Goal: Information Seeking & Learning: Learn about a topic

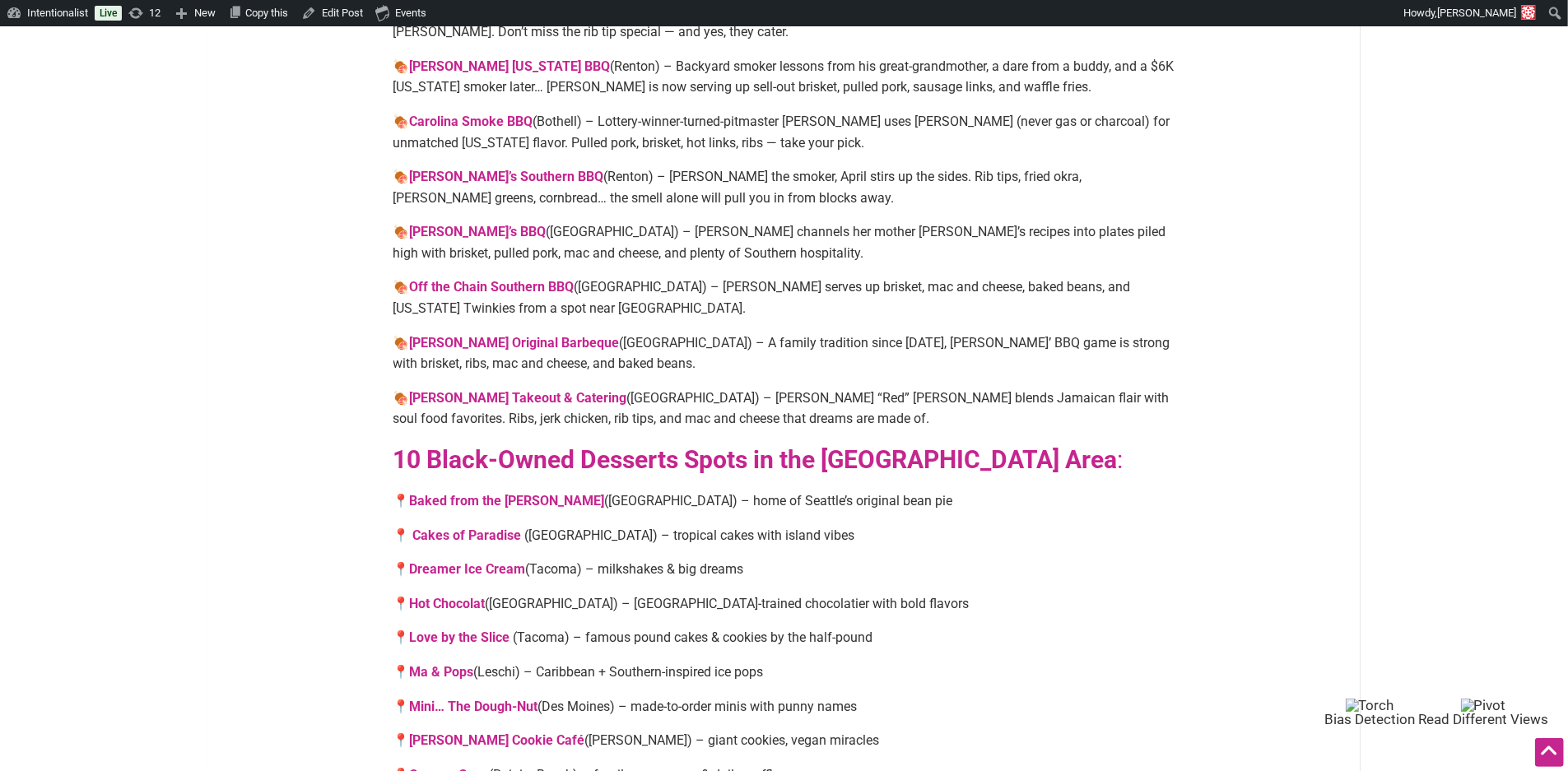
scroll to position [2723, 0]
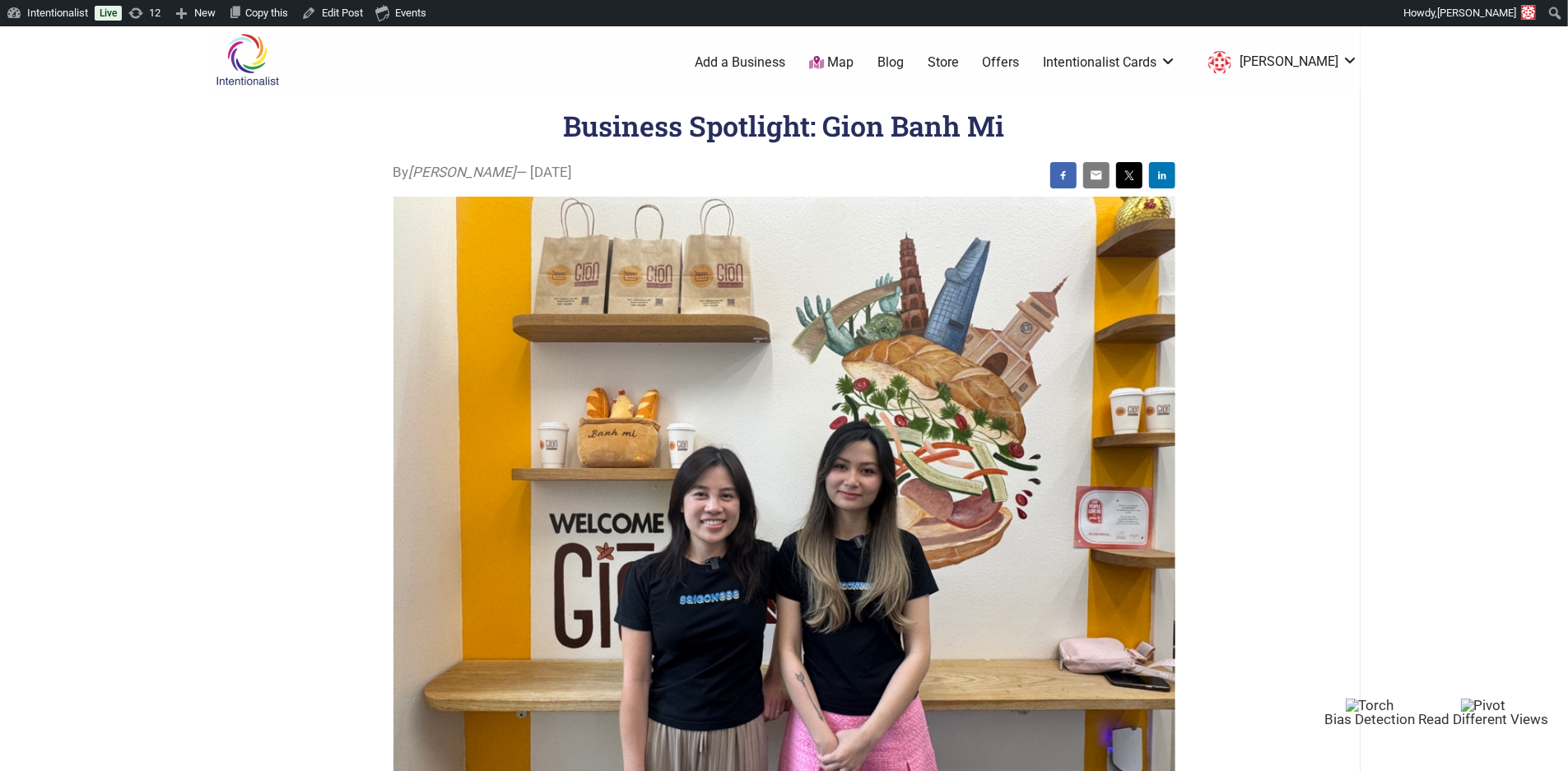
click at [919, 74] on ul "0 Add a Business Map Blog Store Offers Intentionalist Cards Buy Black Card Inte…" at bounding box center [861, 63] width 1017 height 30
click at [904, 55] on link "Blog" at bounding box center [890, 63] width 26 height 18
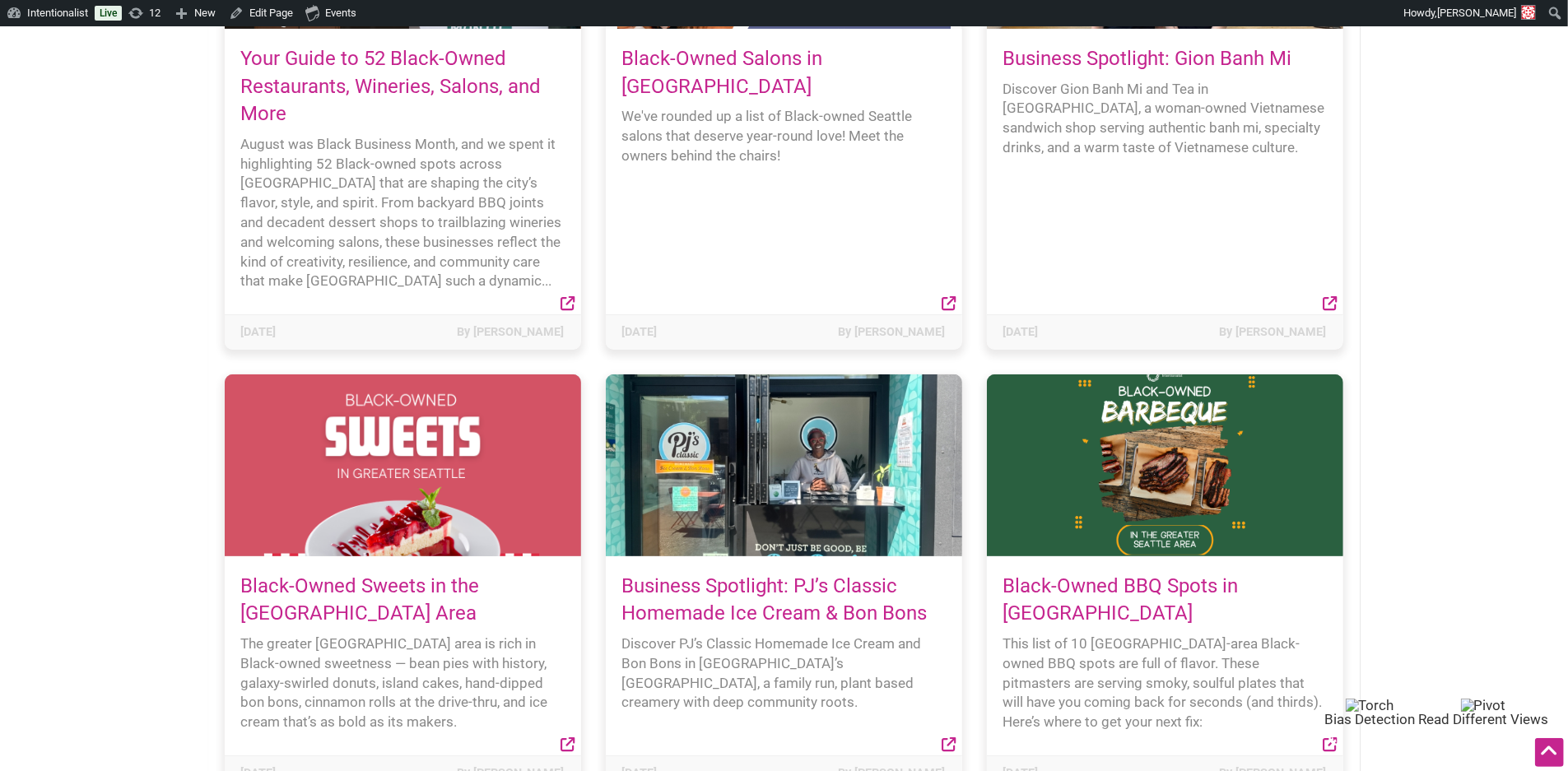
scroll to position [435, 0]
